Goal: Transaction & Acquisition: Purchase product/service

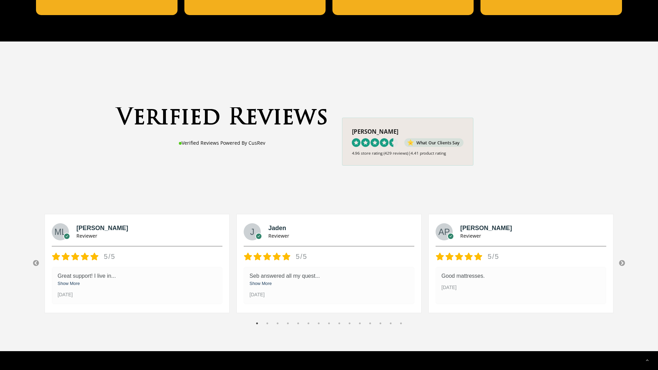
scroll to position [809, 0]
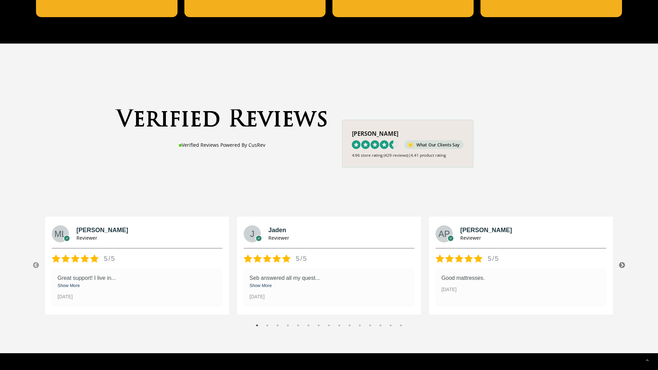
click at [404, 262] on button "Next" at bounding box center [622, 265] width 7 height 7
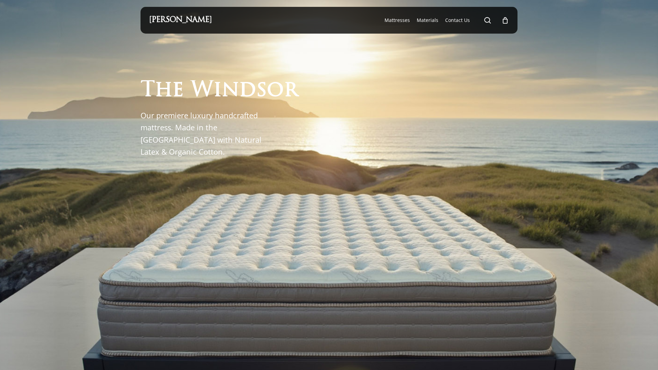
scroll to position [0, 0]
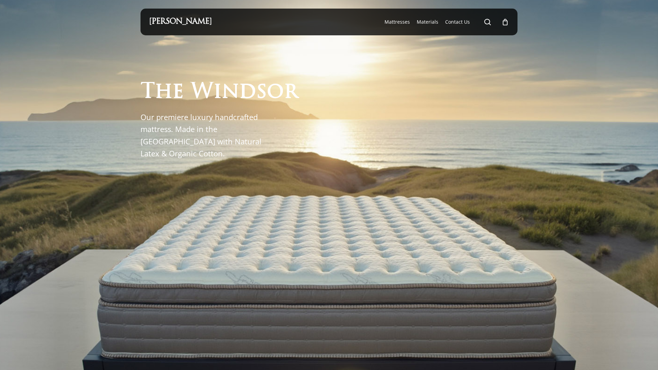
click at [404, 22] on div "0" at bounding box center [509, 20] width 8 height 8
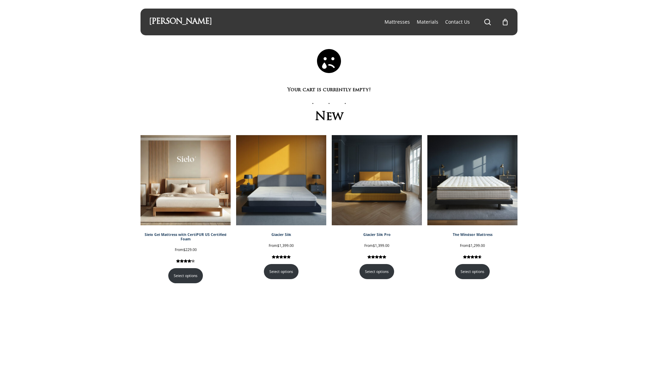
click at [482, 267] on link "Select options" at bounding box center [472, 271] width 35 height 15
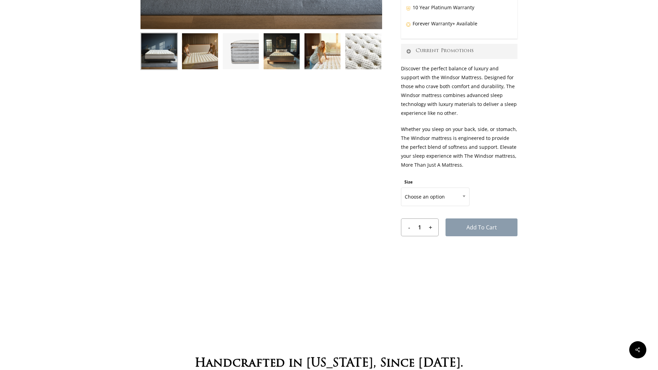
scroll to position [268, 0]
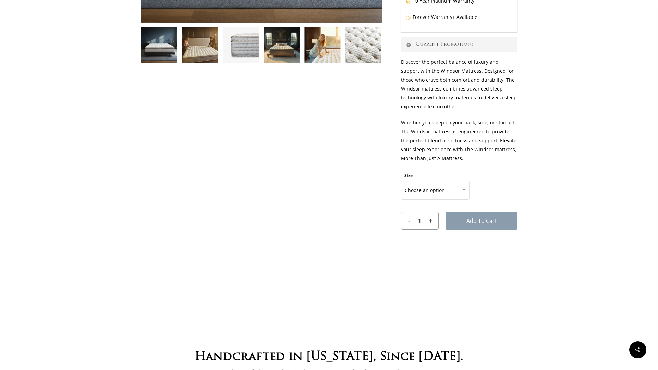
click at [459, 195] on span at bounding box center [464, 189] width 10 height 17
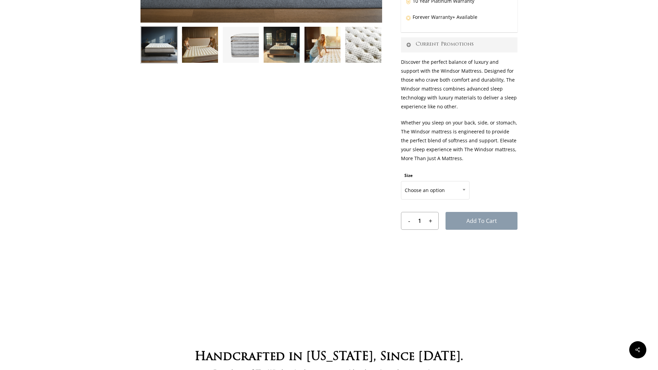
click at [460, 193] on span at bounding box center [464, 189] width 10 height 17
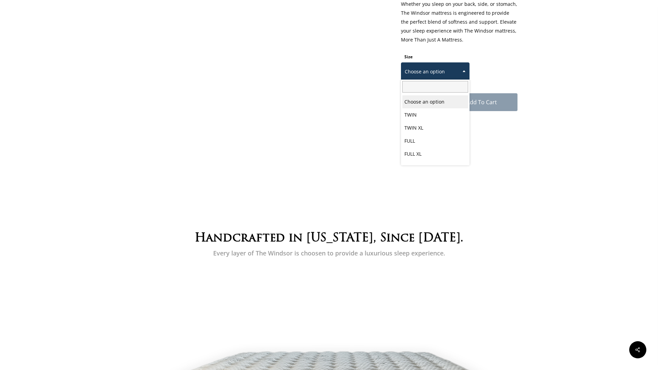
scroll to position [388, 0]
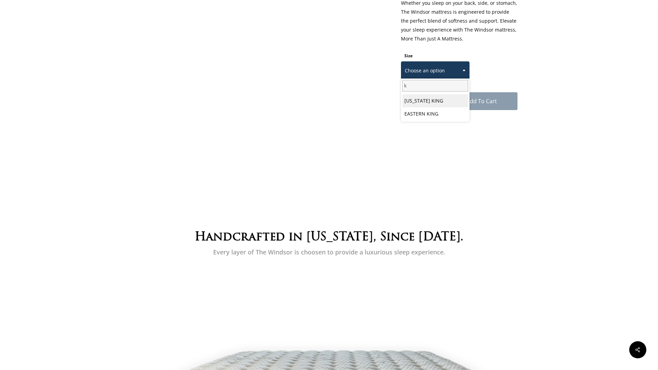
type input "ki"
select select "EASTERN KING"
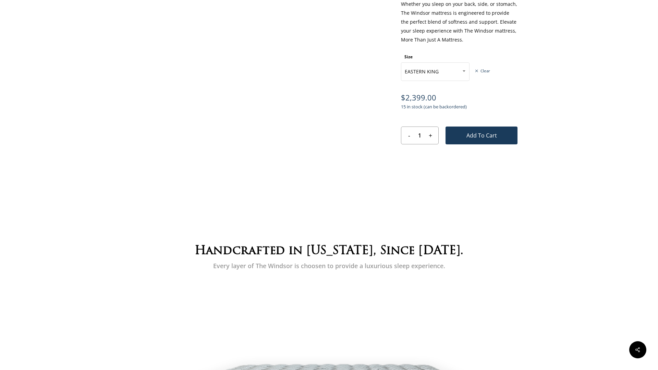
click at [480, 72] on link "Clear" at bounding box center [482, 71] width 15 height 5
select select
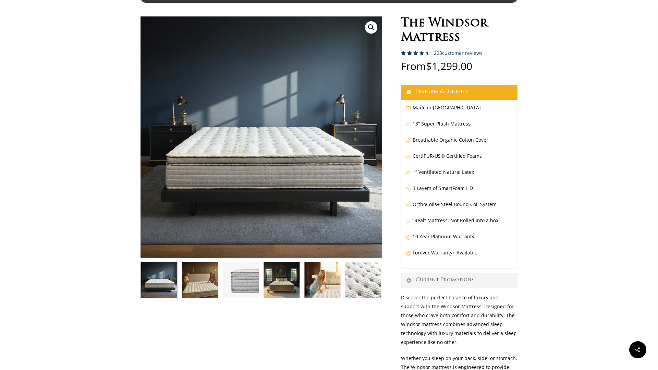
scroll to position [0, 0]
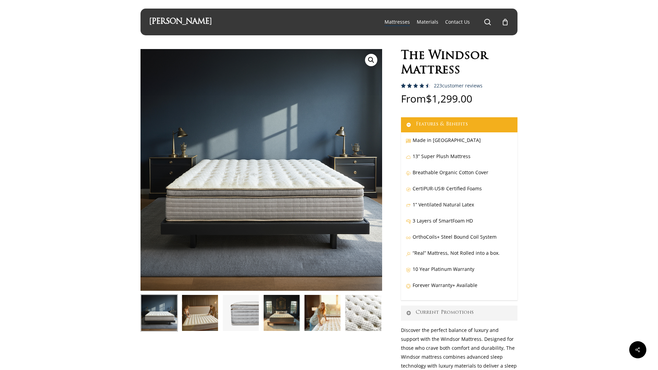
click at [487, 25] on span "Main Menu" at bounding box center [487, 22] width 7 height 7
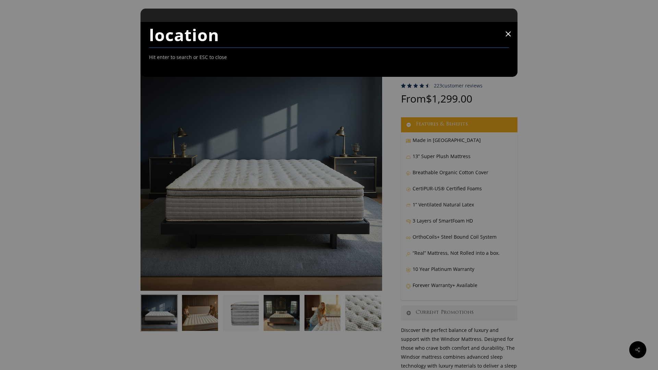
type input "location"
